Goal: Information Seeking & Learning: Learn about a topic

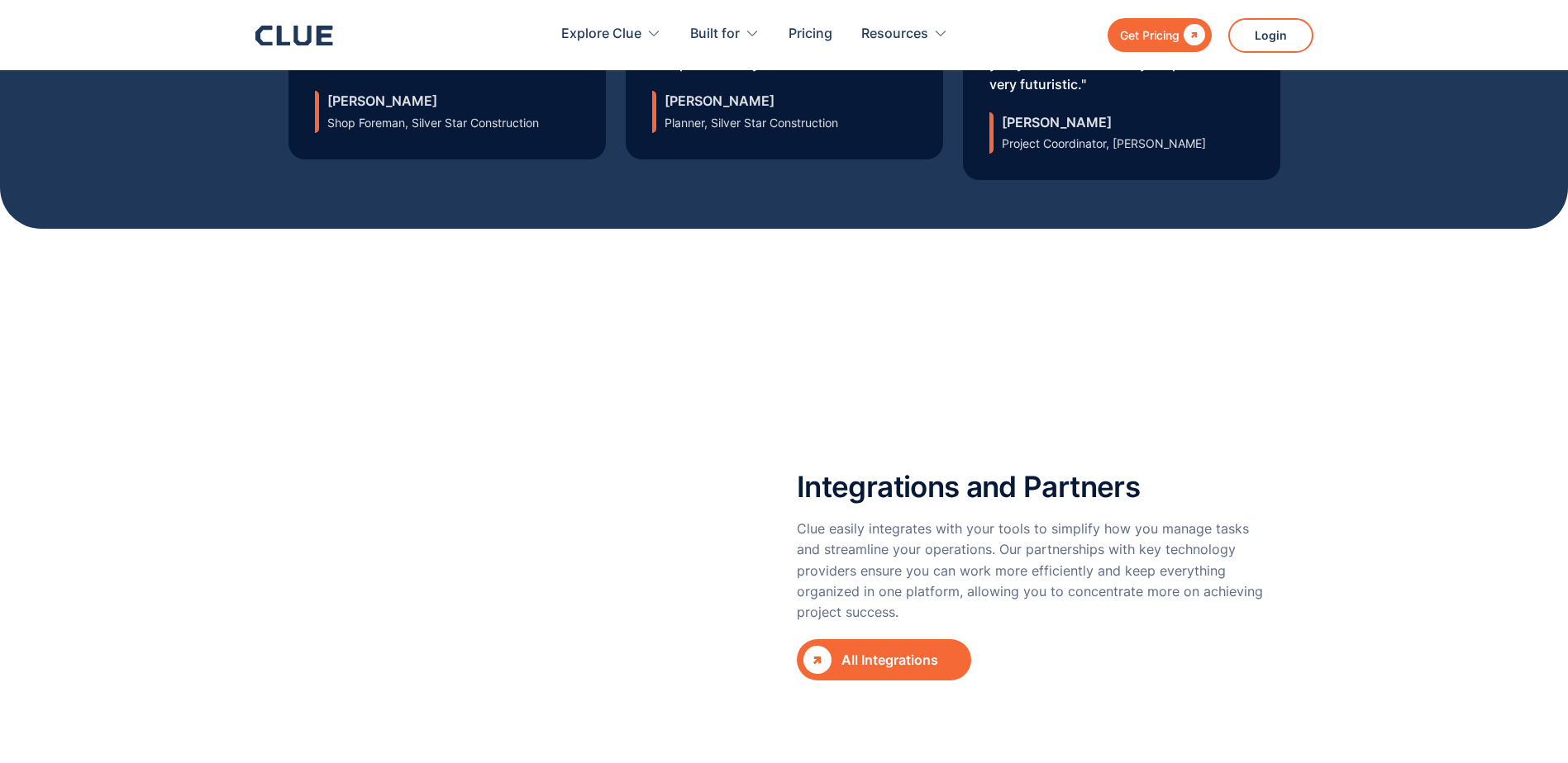
scroll to position [6030, 0]
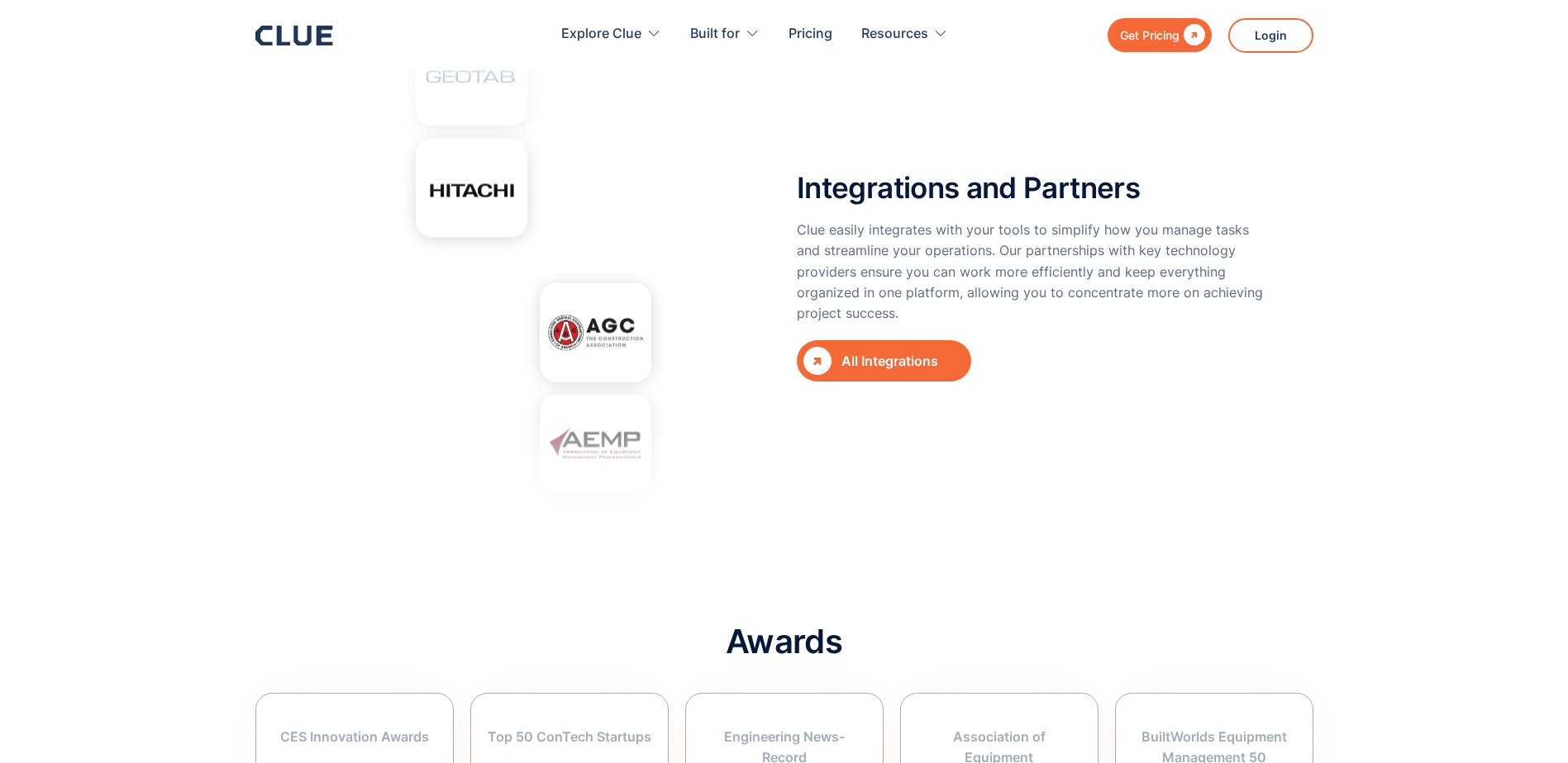
click at [894, 351] on div "All Integrations" at bounding box center [898, 361] width 114 height 21
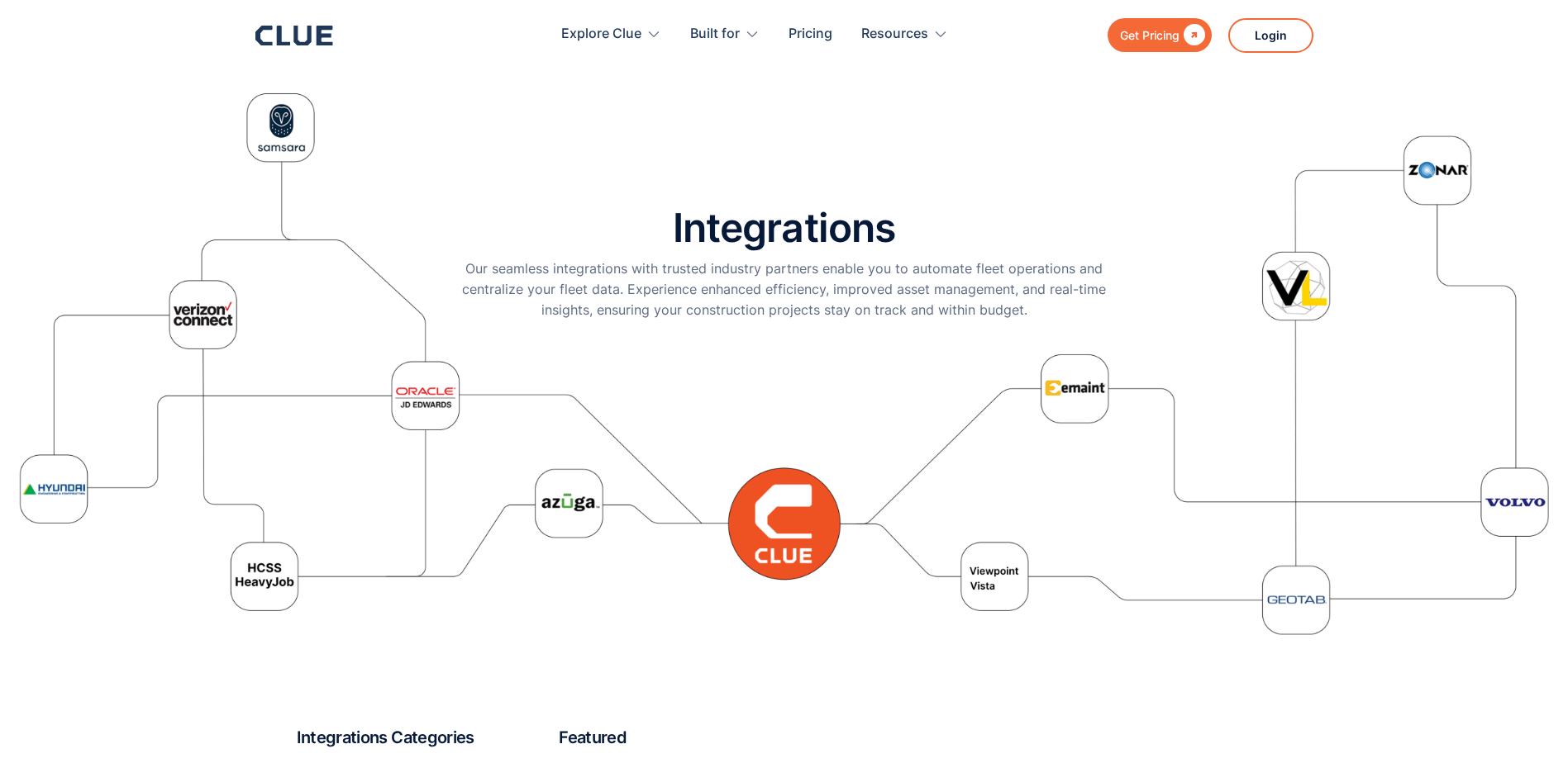
drag, startPoint x: 1139, startPoint y: 591, endPoint x: 1152, endPoint y: 467, distance: 124.7
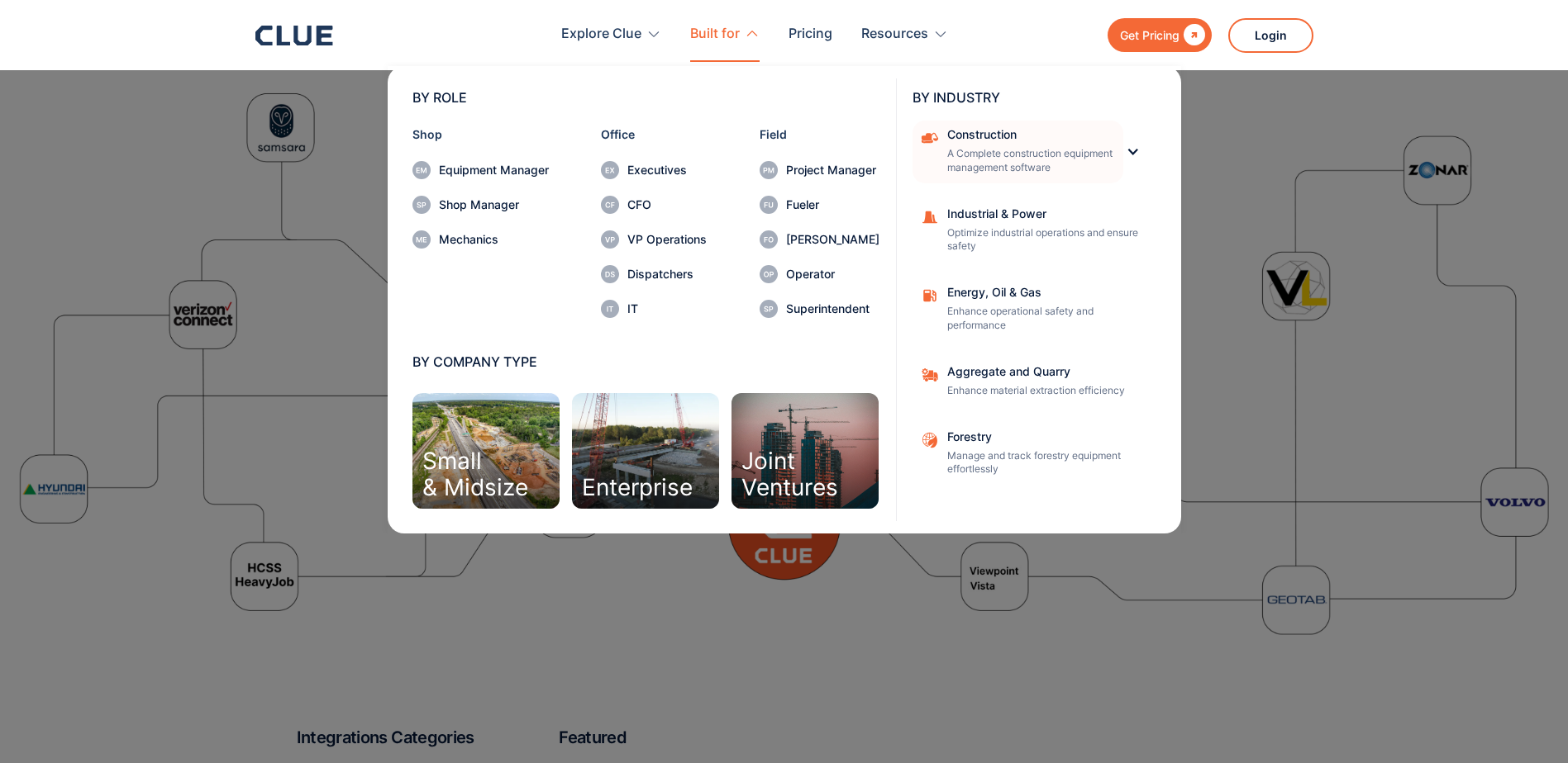
click at [983, 146] on div "Construction A Complete construction equipment management software" at bounding box center [1029, 151] width 165 height 46
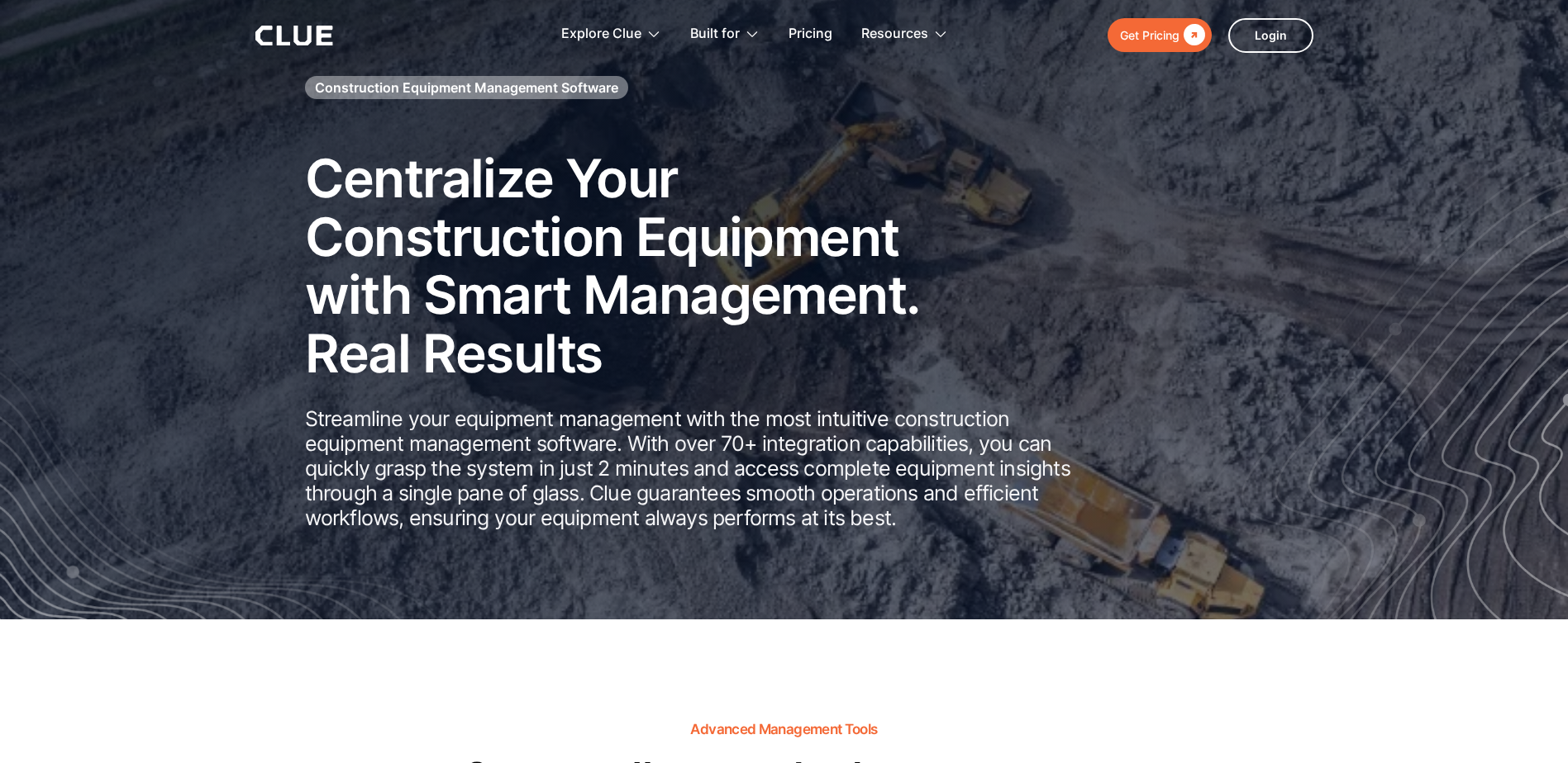
drag, startPoint x: 1365, startPoint y: 390, endPoint x: 1393, endPoint y: 152, distance: 239.6
